Goal: Complete application form: Complete application form

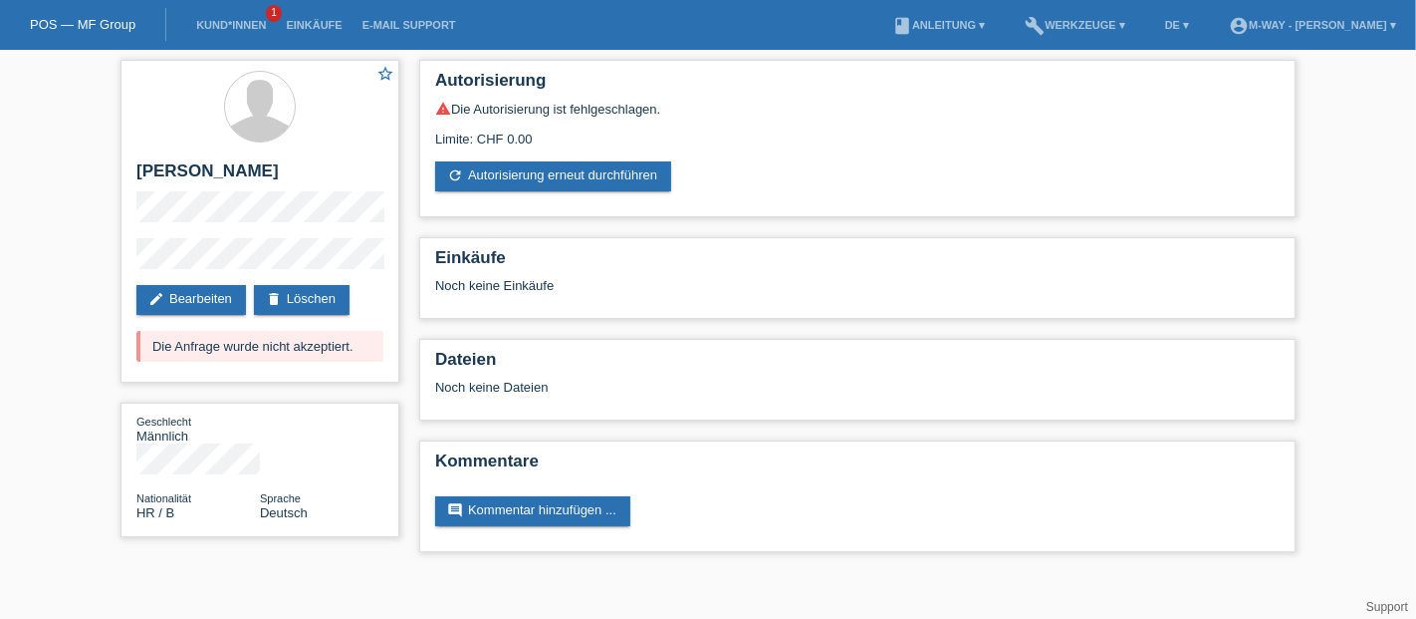
click at [231, 27] on link "Kund*innen" at bounding box center [231, 25] width 90 height 12
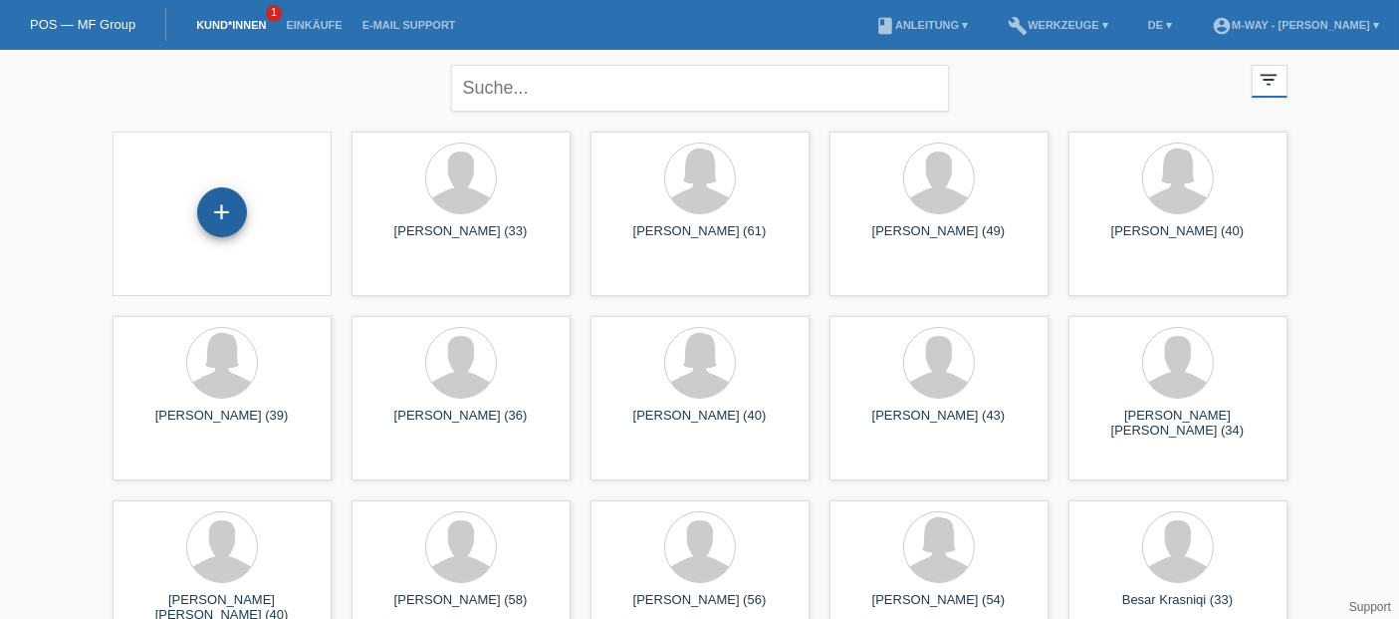
click at [221, 221] on div "+" at bounding box center [222, 212] width 50 height 50
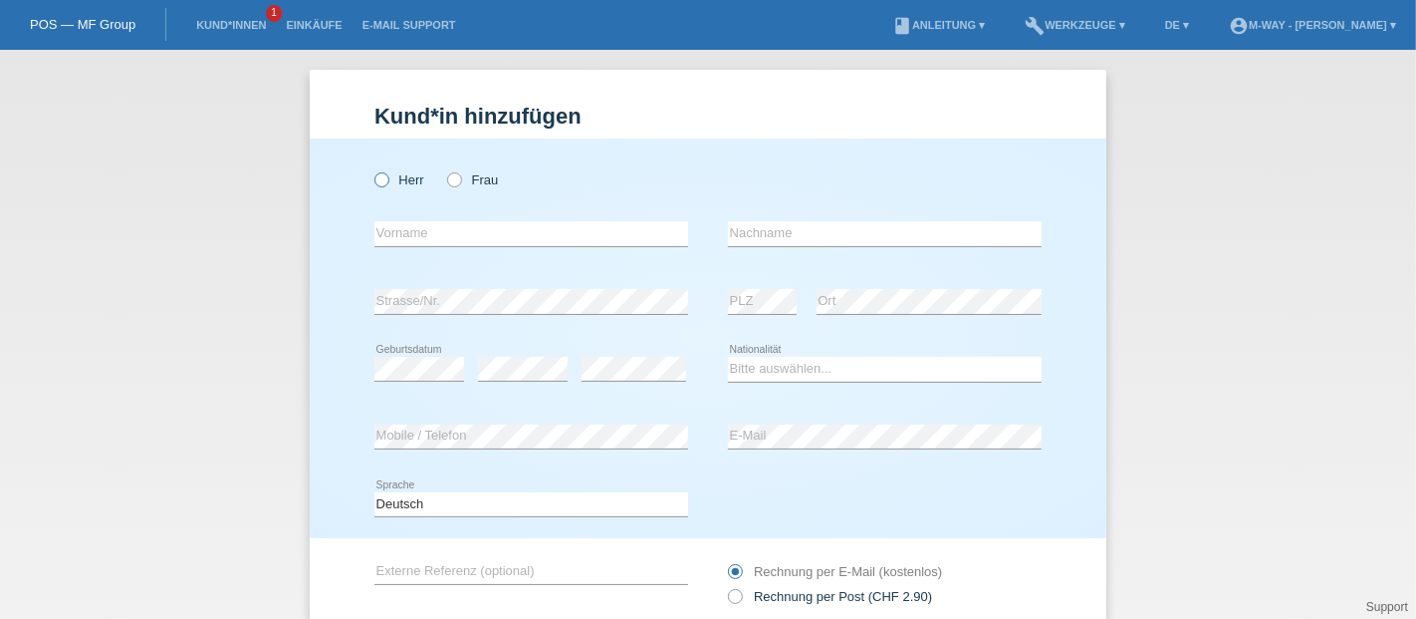
click at [372, 169] on icon at bounding box center [372, 169] width 0 height 0
click at [375, 176] on input "Herr" at bounding box center [381, 178] width 13 height 13
radio input "true"
click at [408, 248] on div "error Vorname" at bounding box center [532, 234] width 314 height 68
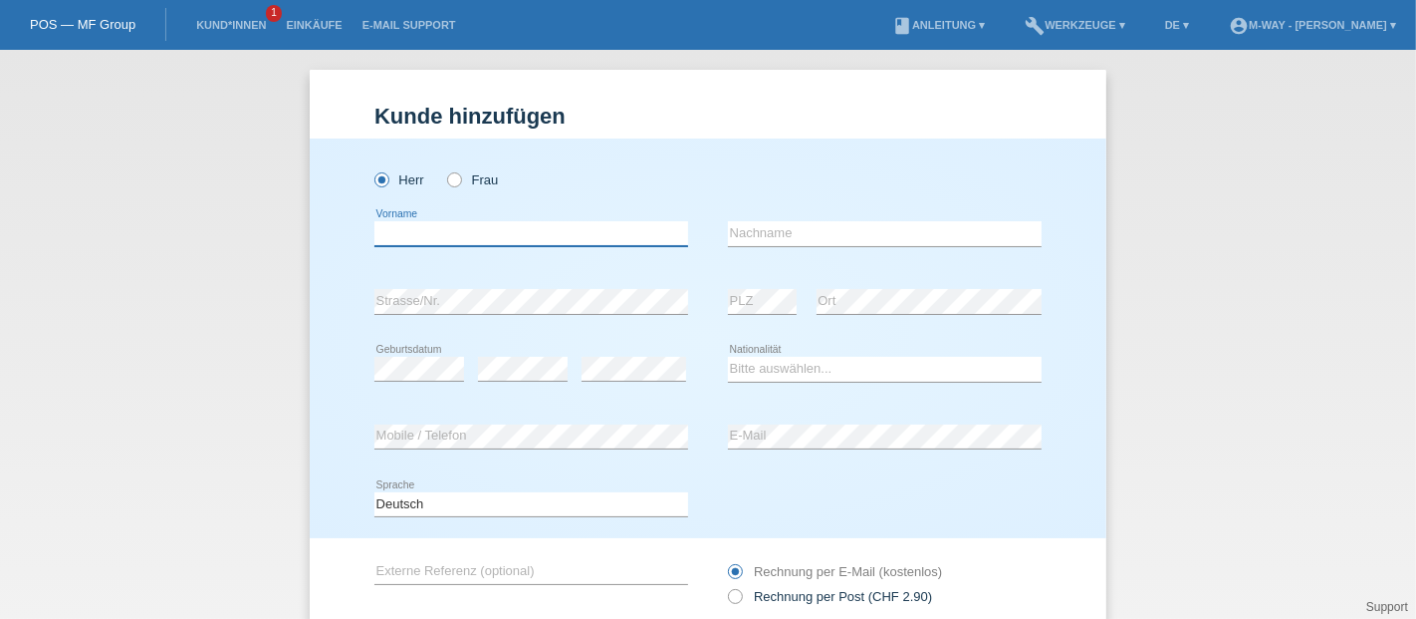
click at [407, 236] on input "text" at bounding box center [532, 233] width 314 height 25
type input "[PERSON_NAME]"
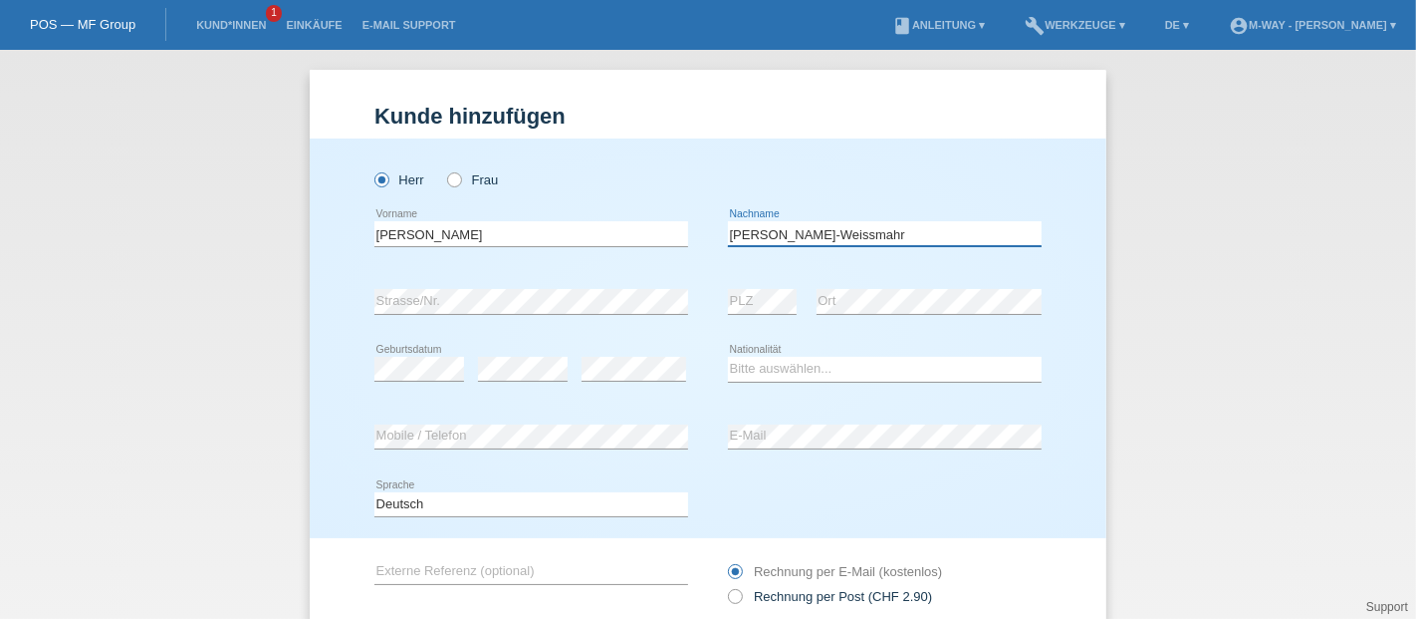
type input "[PERSON_NAME]-Weissmahr"
click at [736, 371] on select "Bitte auswählen... Schweiz Deutschland Liechtenstein Österreich ------------ Af…" at bounding box center [885, 369] width 314 height 24
select select "CH"
click at [728, 357] on select "Bitte auswählen... Schweiz Deutschland Liechtenstein Österreich ------------ Af…" at bounding box center [885, 369] width 314 height 24
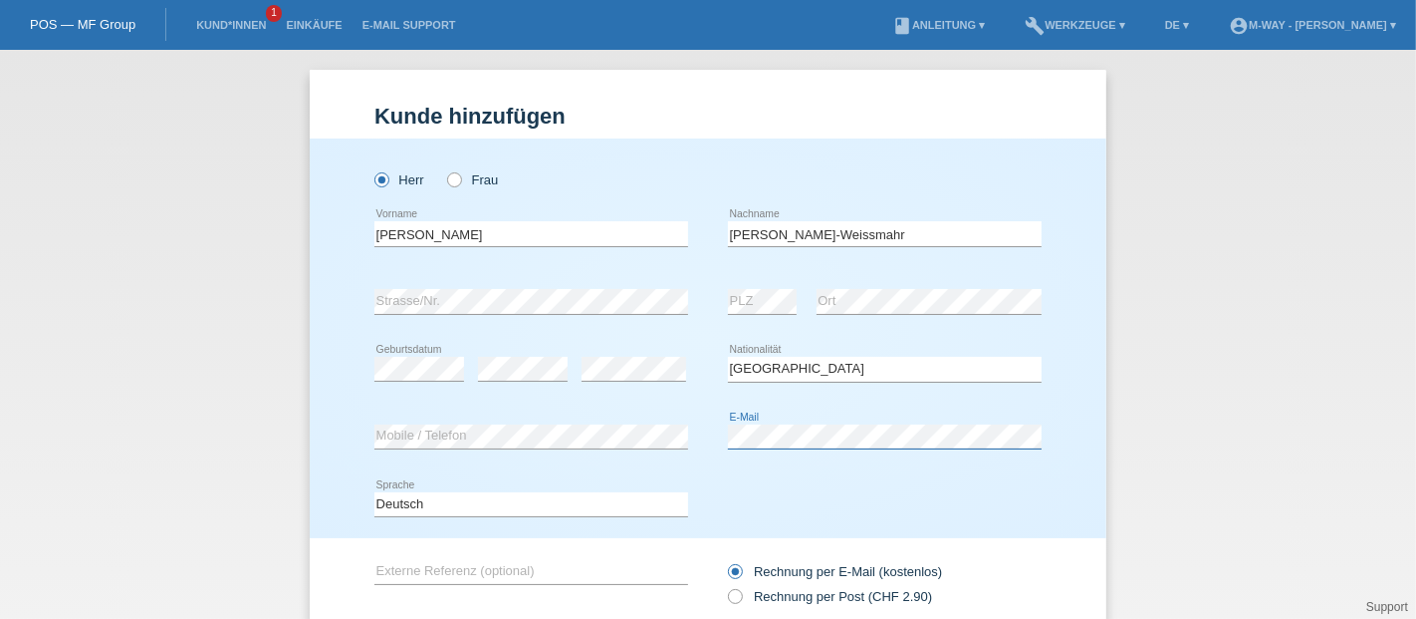
scroll to position [144, 0]
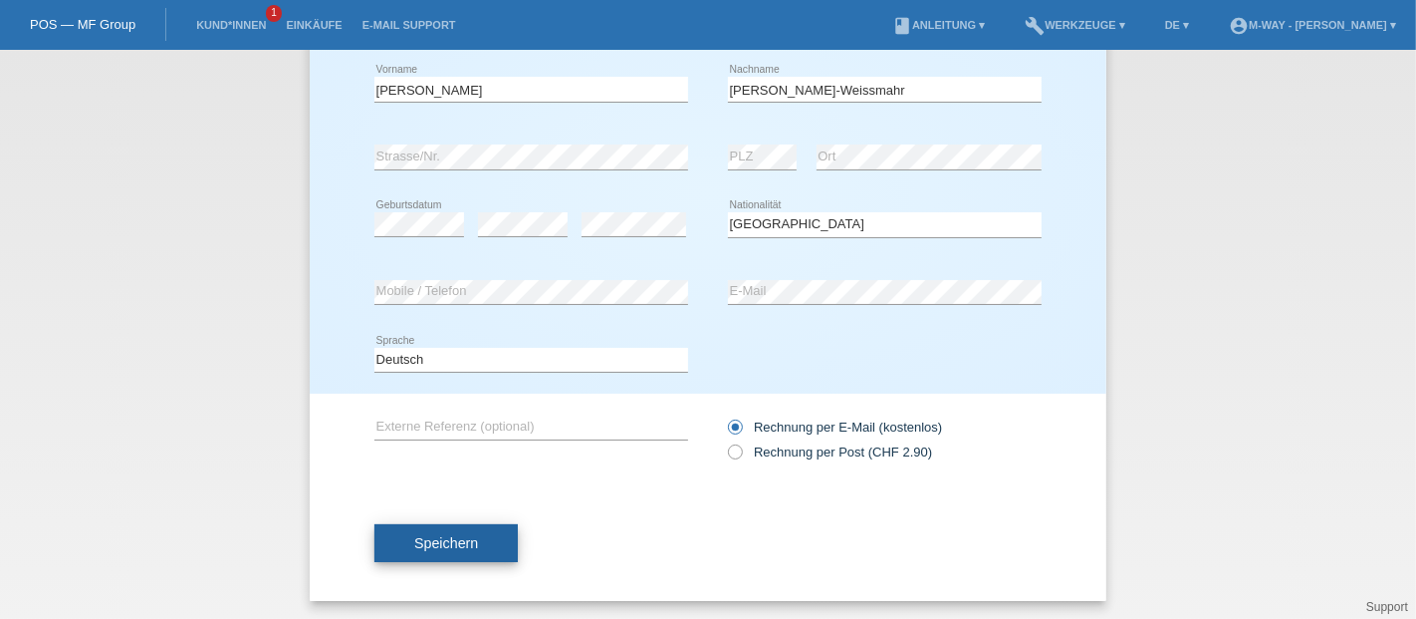
click at [443, 525] on button "Speichern" at bounding box center [446, 543] width 143 height 38
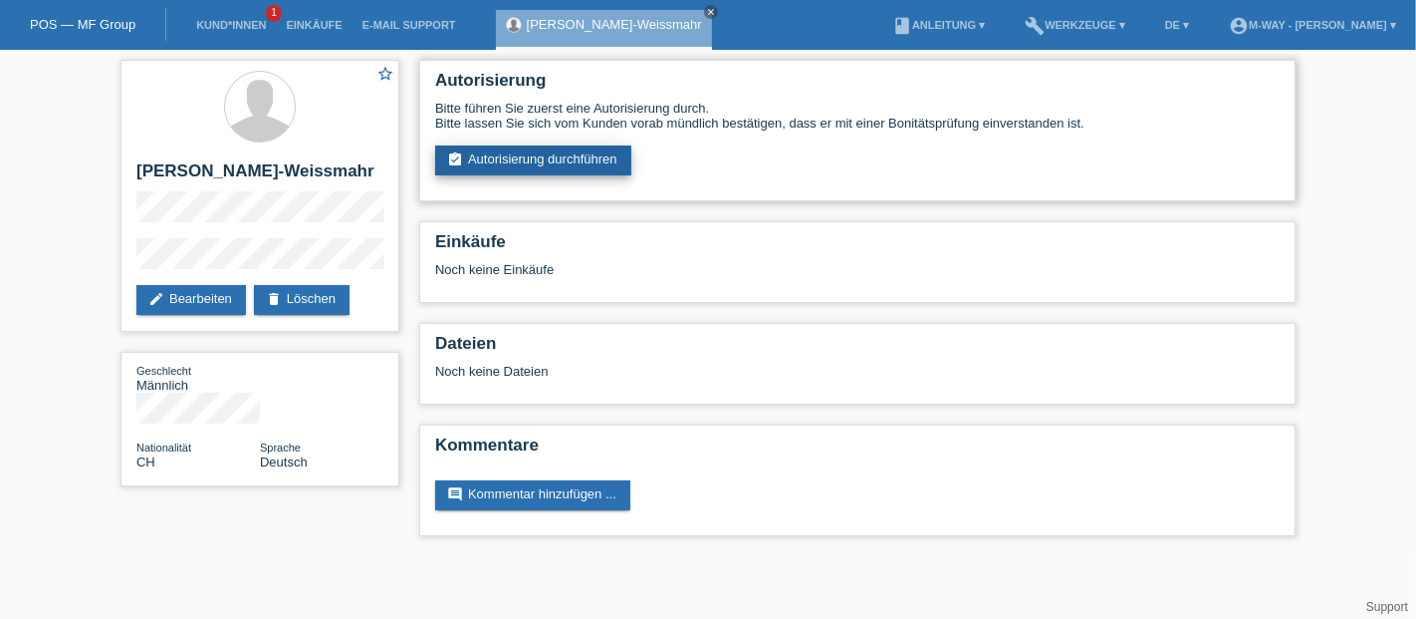
click at [520, 164] on link "assignment_turned_in Autorisierung durchführen" at bounding box center [533, 160] width 196 height 30
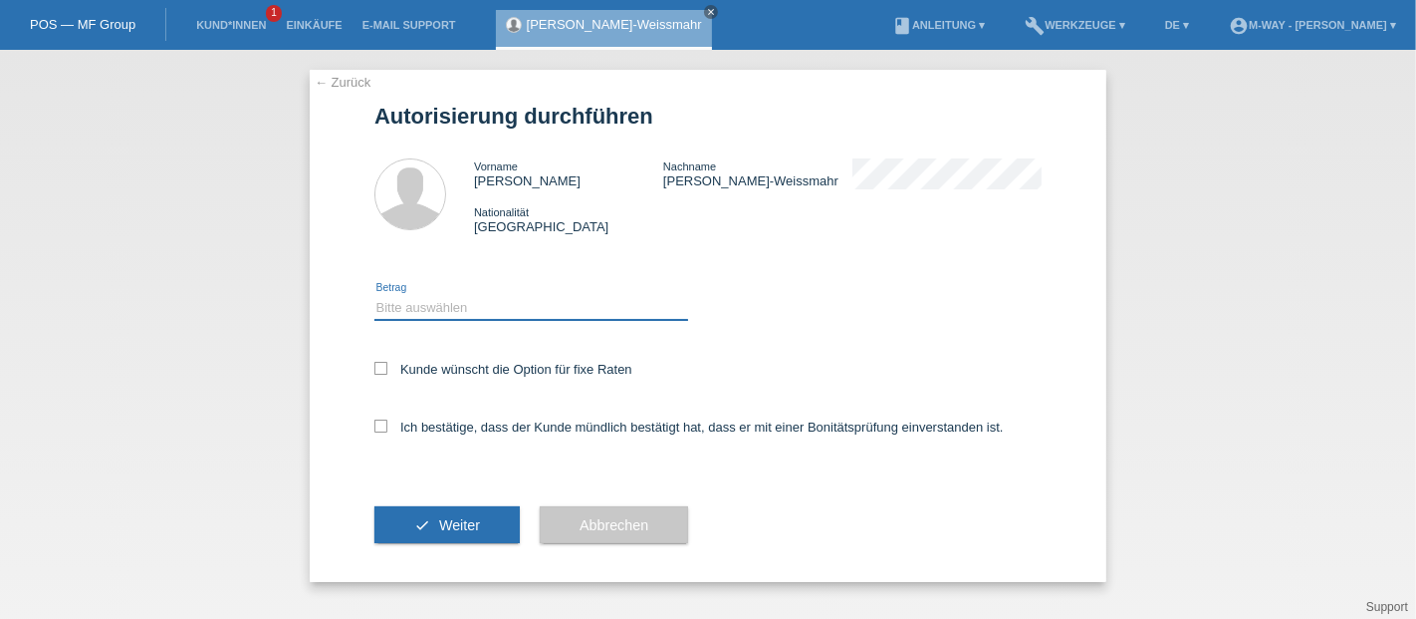
click at [398, 313] on select "Bitte auswählen CHF 1.00 - CHF 499.00 CHF 500.00 - CHF 1'999.00 CHF 2'000.00 - …" at bounding box center [532, 307] width 314 height 24
click at [375, 296] on select "Bitte auswählen CHF 1.00 - CHF 499.00 CHF 500.00 - CHF 1'999.00 CHF 2'000.00 - …" at bounding box center [532, 307] width 314 height 24
click at [526, 302] on select "Bitte auswählen CHF 1.00 - CHF 499.00 CHF 500.00 - CHF 1'999.00 CHF 2'000.00 - …" at bounding box center [532, 307] width 314 height 24
select select "3"
click at [375, 296] on select "Bitte auswählen CHF 1.00 - CHF 499.00 CHF 500.00 - CHF 1'999.00 CHF 2'000.00 - …" at bounding box center [532, 307] width 314 height 24
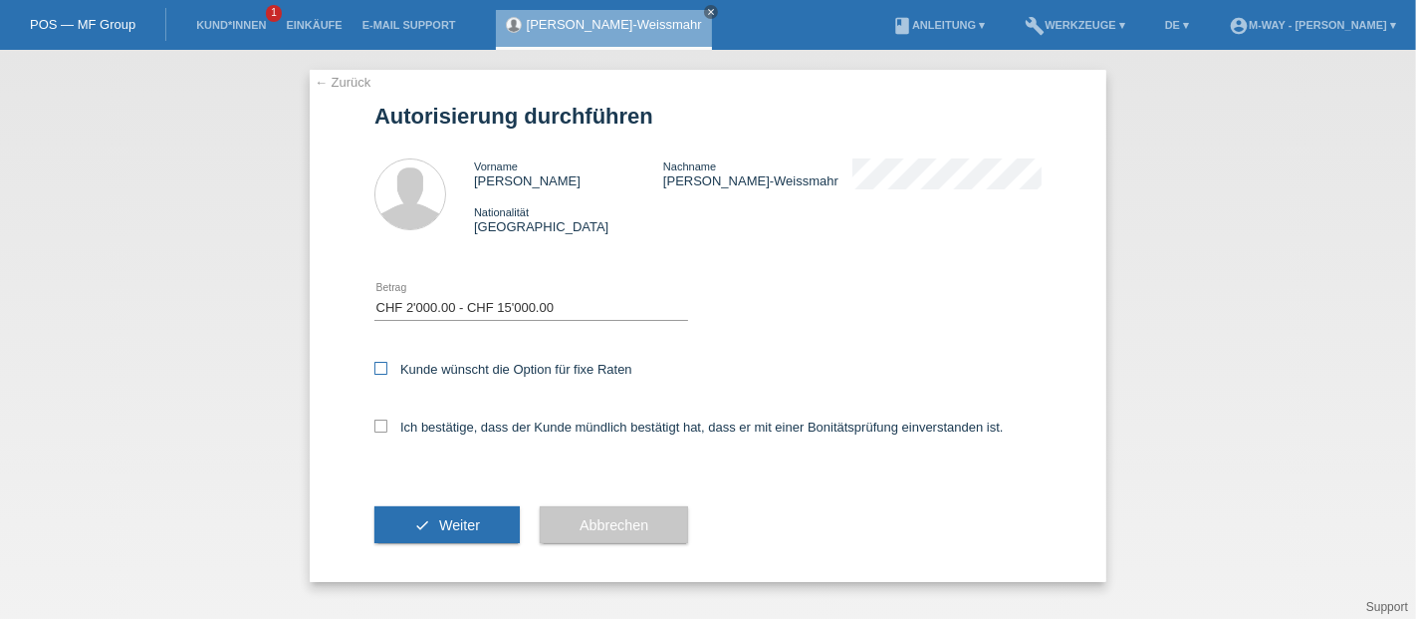
click at [383, 373] on icon at bounding box center [381, 368] width 13 height 13
click at [383, 373] on input "Kunde wünscht die Option für fixe Raten" at bounding box center [381, 368] width 13 height 13
checkbox input "true"
click at [378, 430] on icon at bounding box center [381, 425] width 13 height 13
click at [378, 430] on input "Ich bestätige, dass der Kunde mündlich bestätigt hat, dass er mit einer Bonität…" at bounding box center [381, 425] width 13 height 13
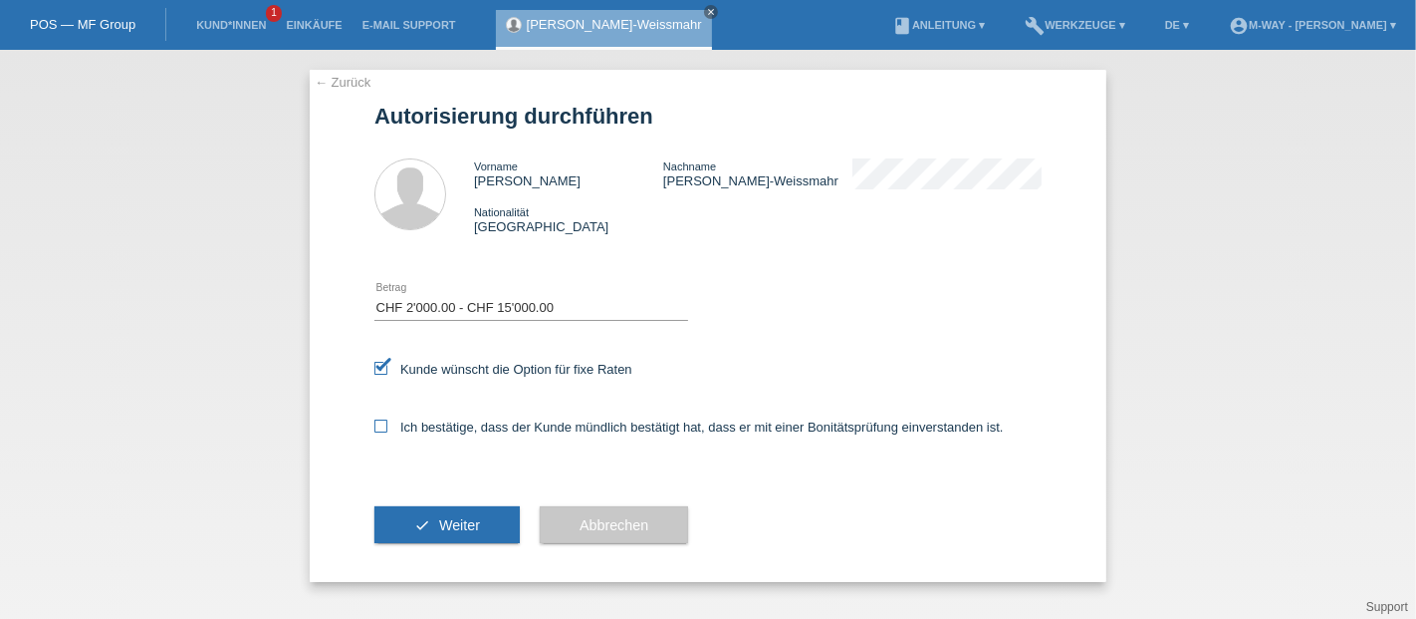
checkbox input "true"
click at [440, 528] on span "Weiter" at bounding box center [459, 525] width 41 height 16
